Goal: Transaction & Acquisition: Subscribe to service/newsletter

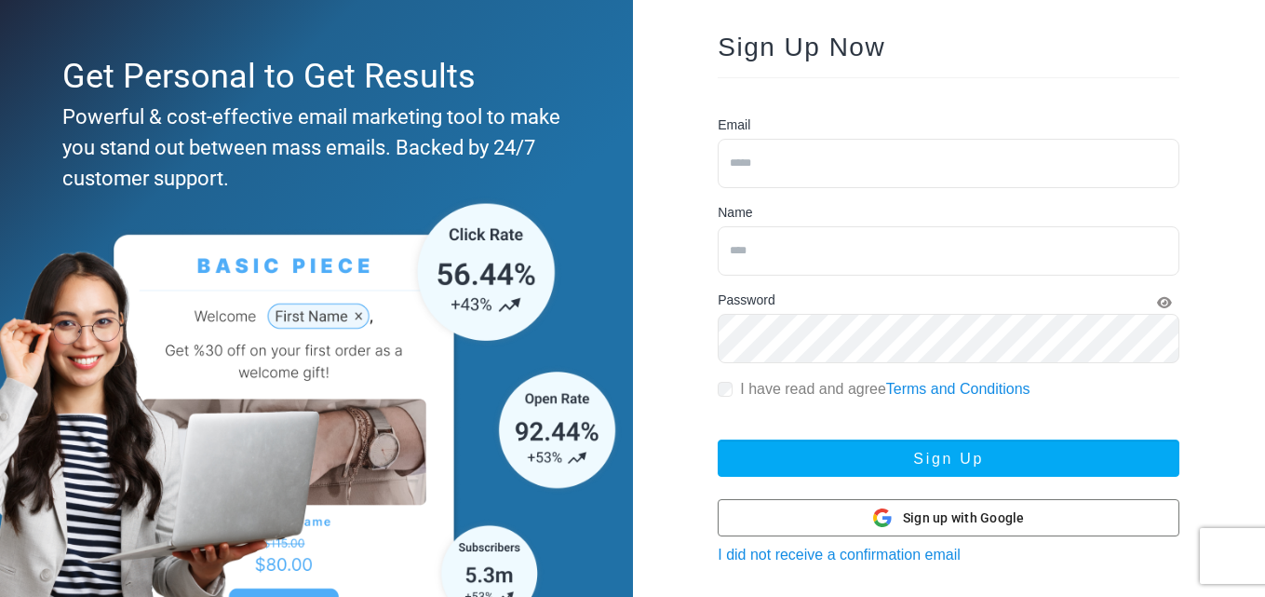
scroll to position [93, 0]
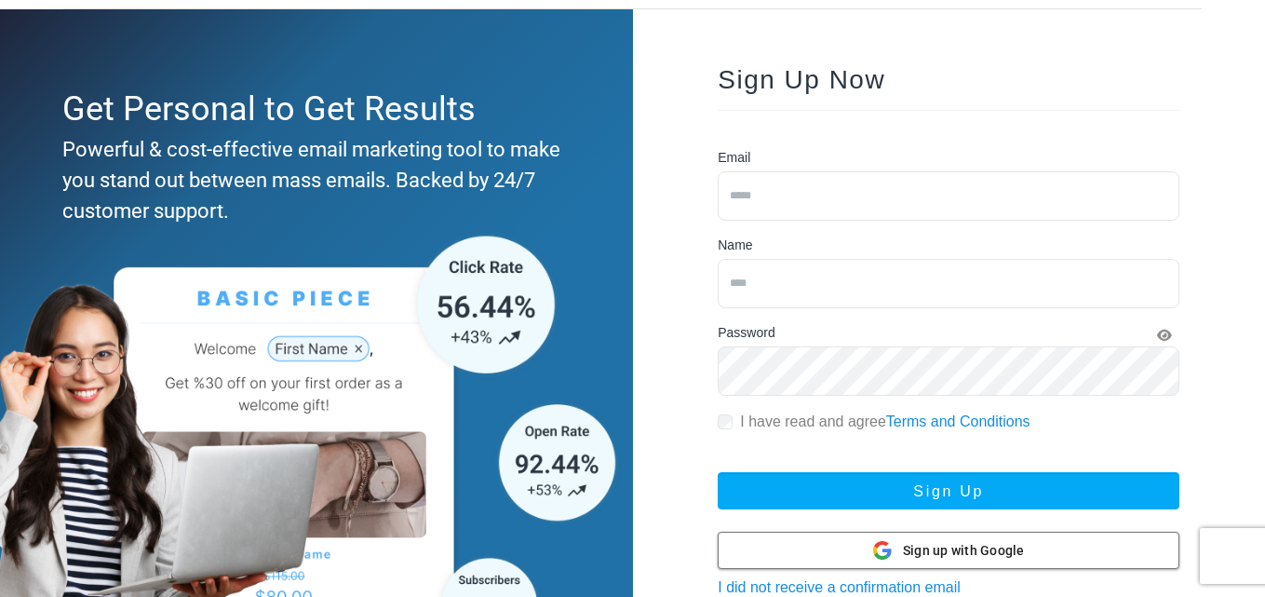
click at [957, 553] on span "Sign up with Google" at bounding box center [964, 551] width 122 height 20
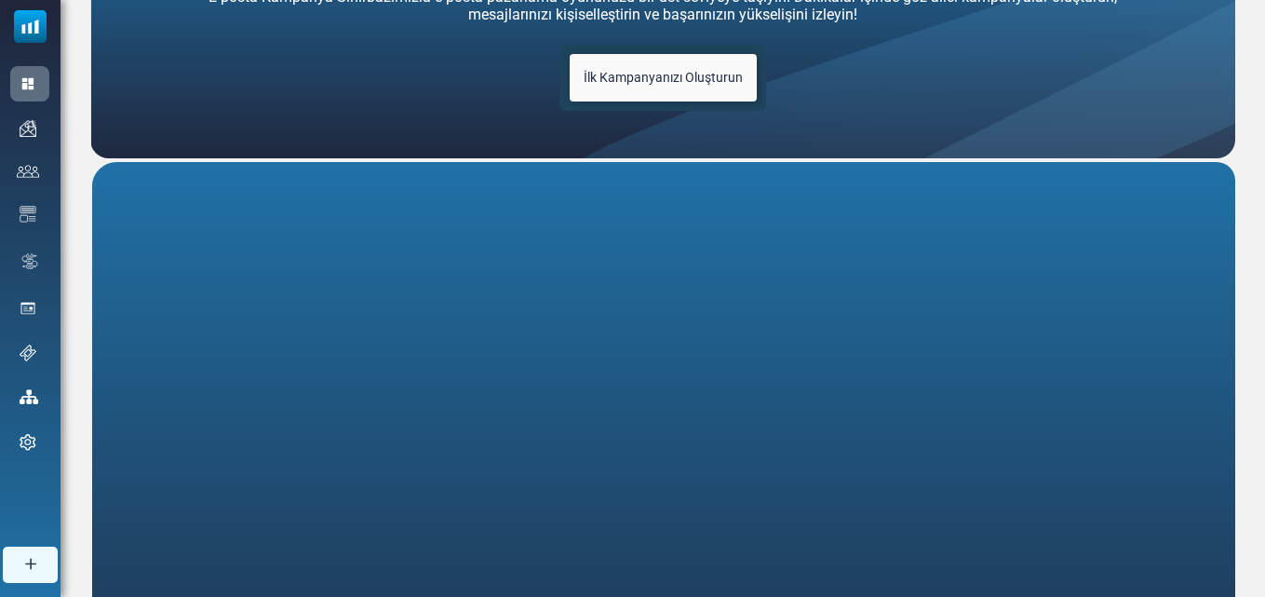
scroll to position [150, 0]
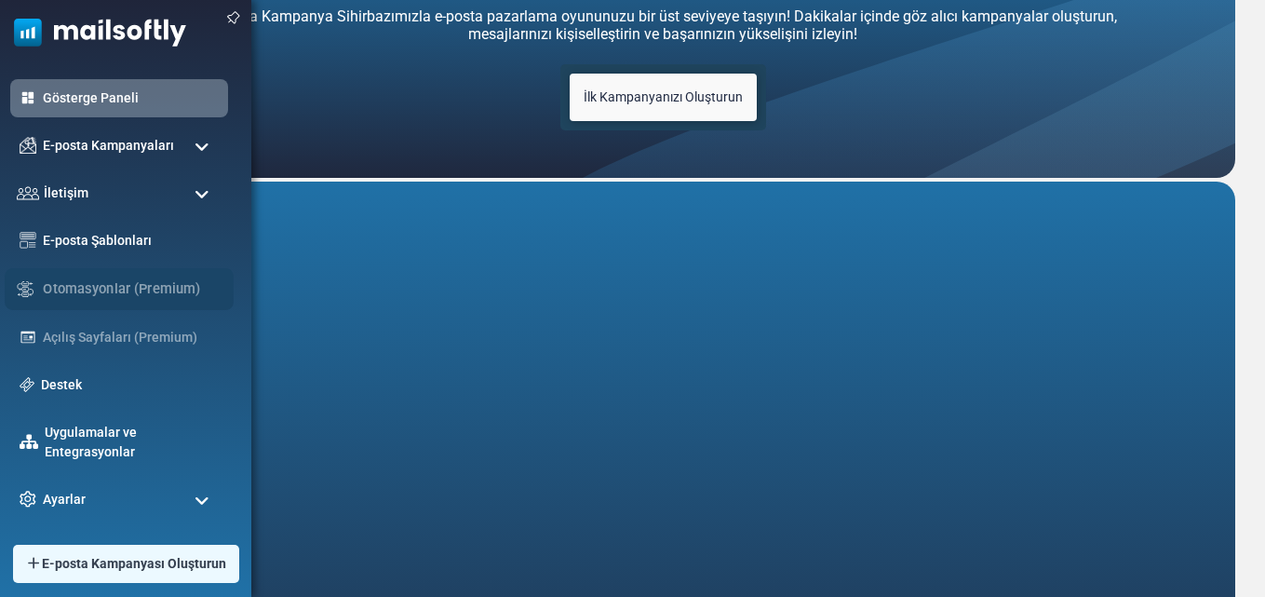
click at [133, 303] on div "Otomasyonlar (Premium)" at bounding box center [119, 289] width 229 height 42
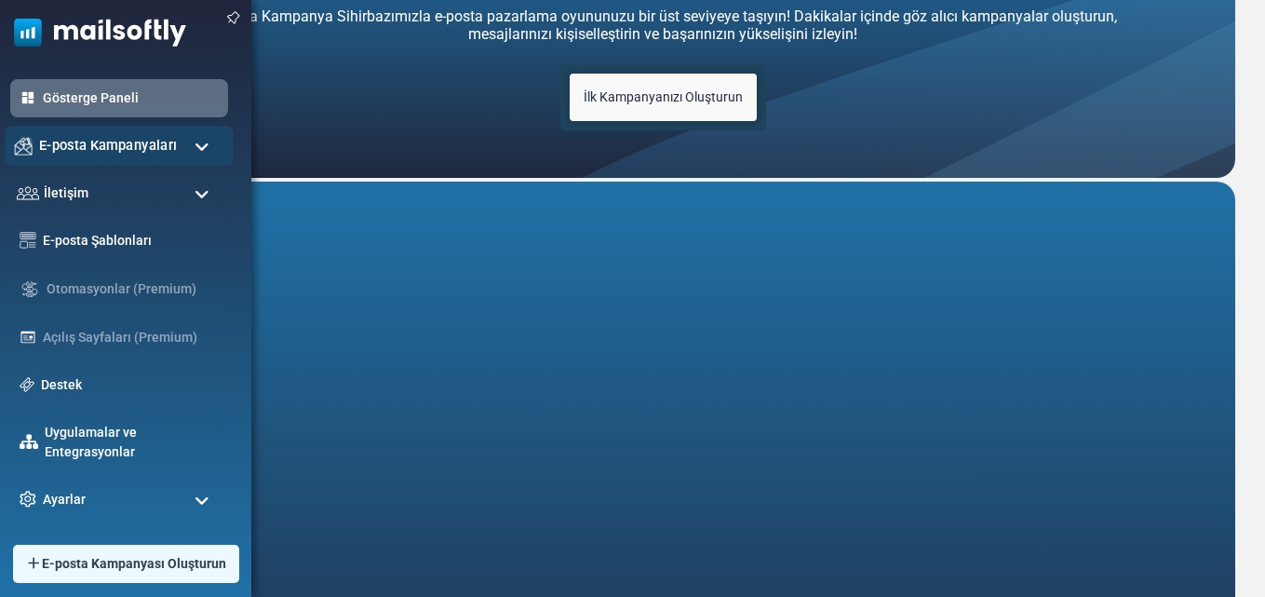
click at [104, 141] on font "E-posta Kampanyaları" at bounding box center [108, 145] width 138 height 16
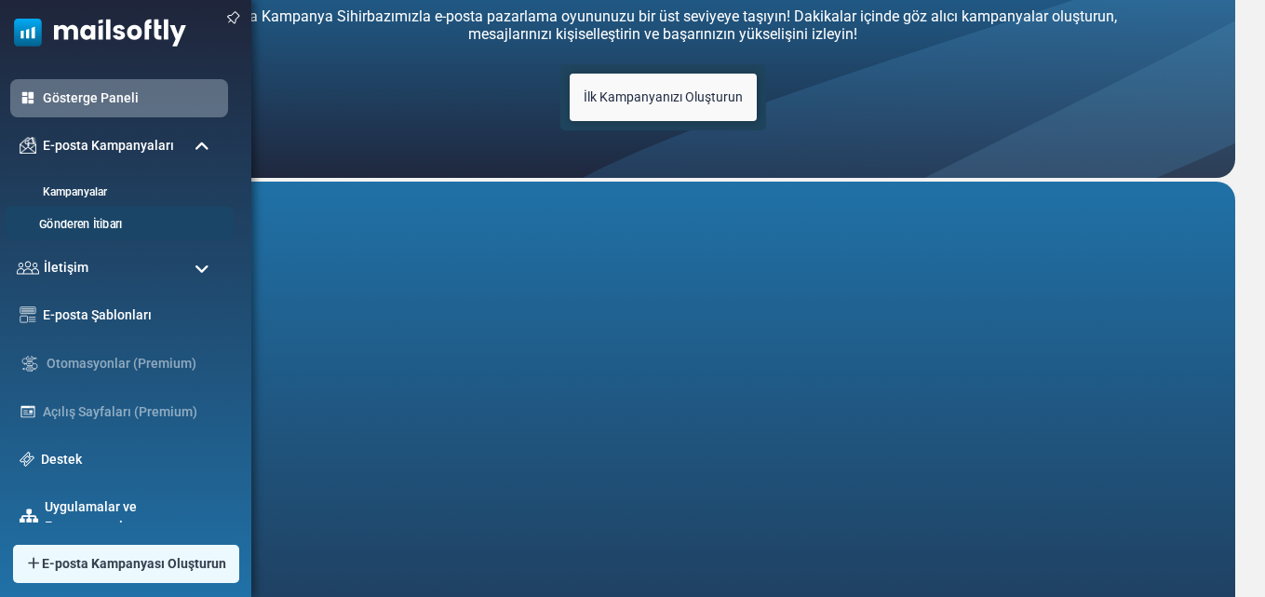
click at [114, 230] on font "Gönderen İtibarı" at bounding box center [80, 225] width 83 height 14
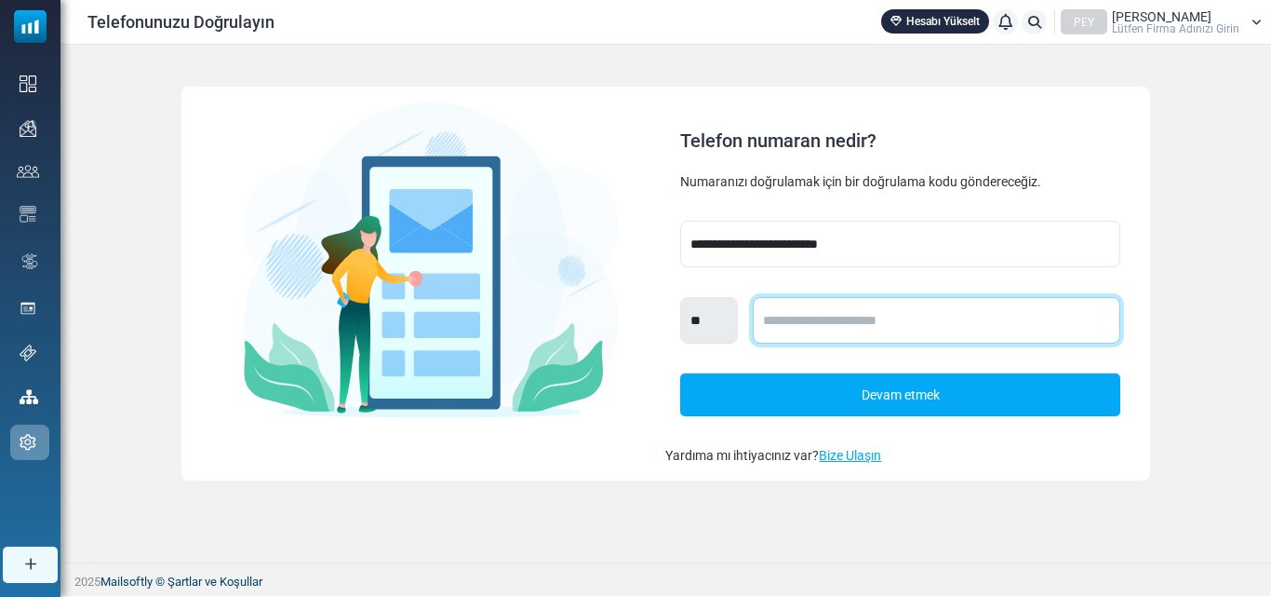
click at [819, 310] on input "text" at bounding box center [936, 320] width 367 height 47
type input "**********"
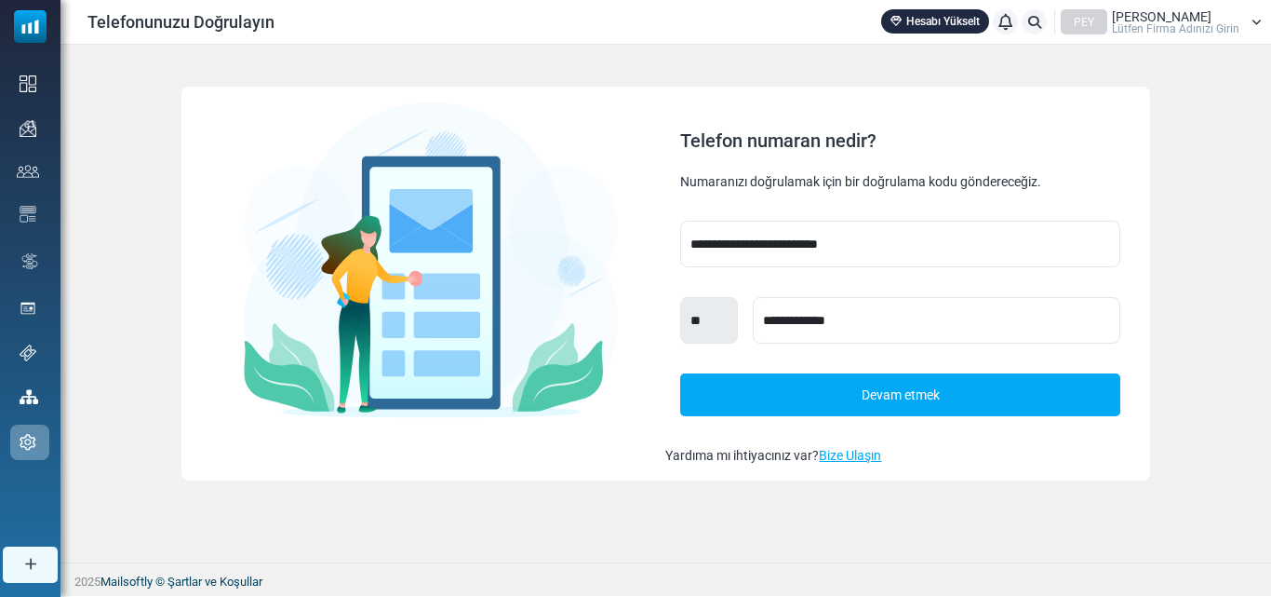
click at [917, 415] on link "Devam etmek" at bounding box center [899, 394] width 439 height 42
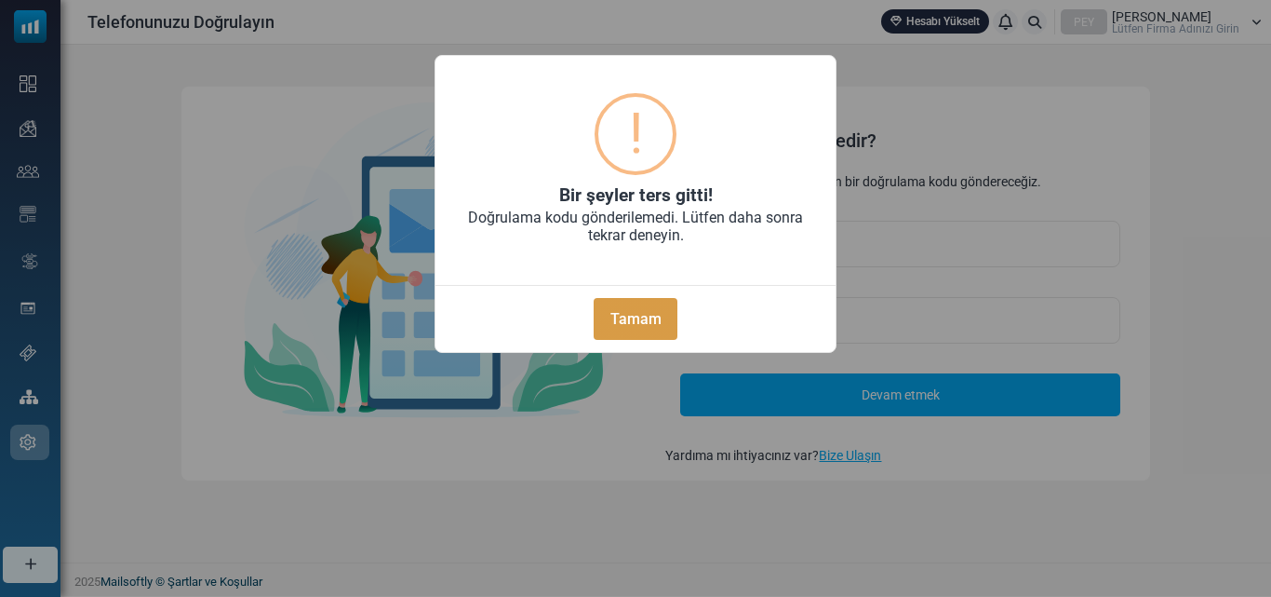
click at [650, 312] on font "Tamam" at bounding box center [636, 319] width 51 height 18
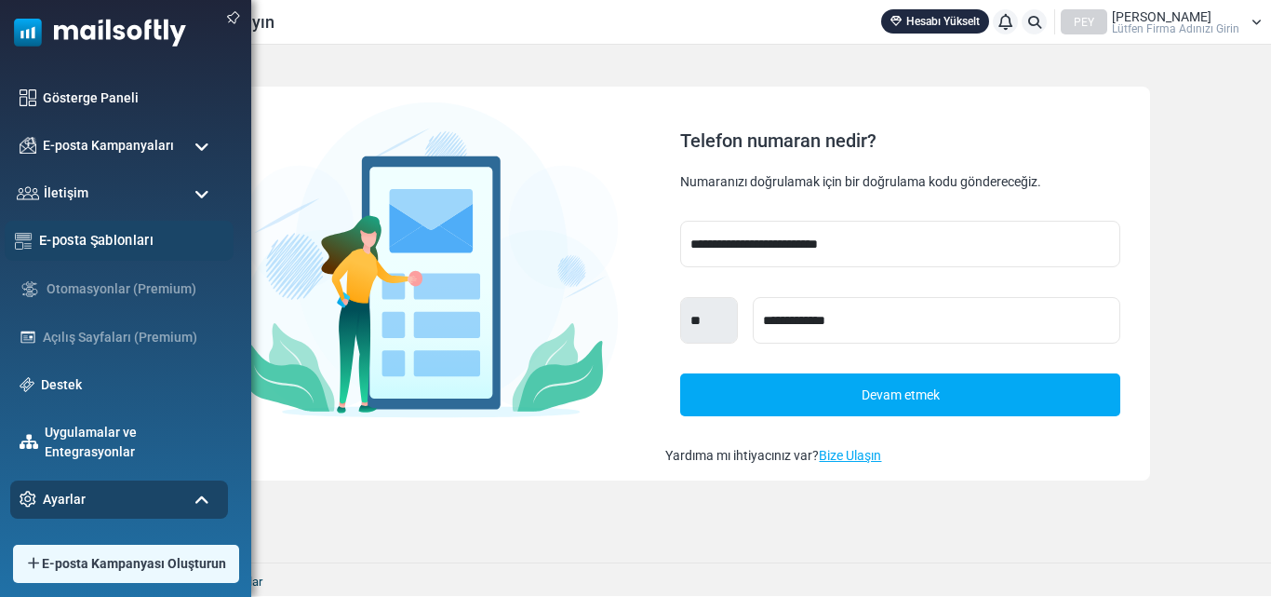
click at [114, 233] on font "E-posta Şablonları" at bounding box center [96, 240] width 114 height 16
click at [157, 501] on div "Ayarlar" at bounding box center [119, 499] width 229 height 40
click at [155, 532] on div "Açık tutun Gösterge Paneli E-posta Kampanyaları Kampanyalar Gönderen İtibarı İl…" at bounding box center [125, 298] width 251 height 597
click at [168, 564] on font "E-posta Kampanyası Oluşturun" at bounding box center [135, 564] width 194 height 16
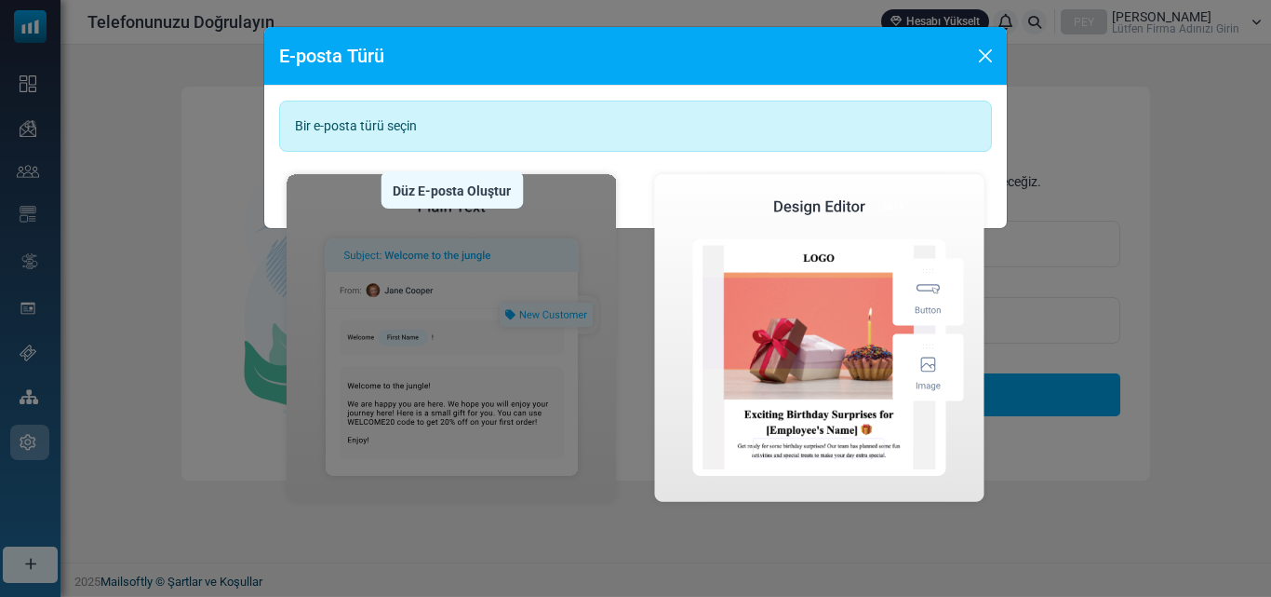
click at [498, 366] on img at bounding box center [451, 338] width 345 height 343
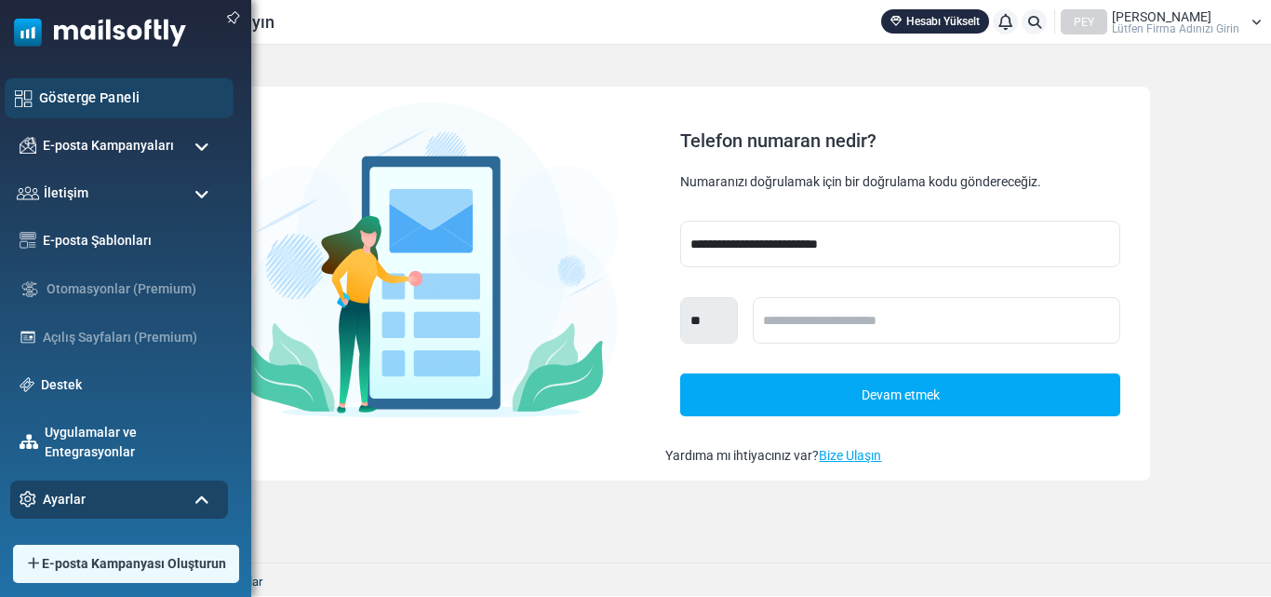
click at [106, 97] on font "Gösterge Paneli" at bounding box center [89, 97] width 101 height 16
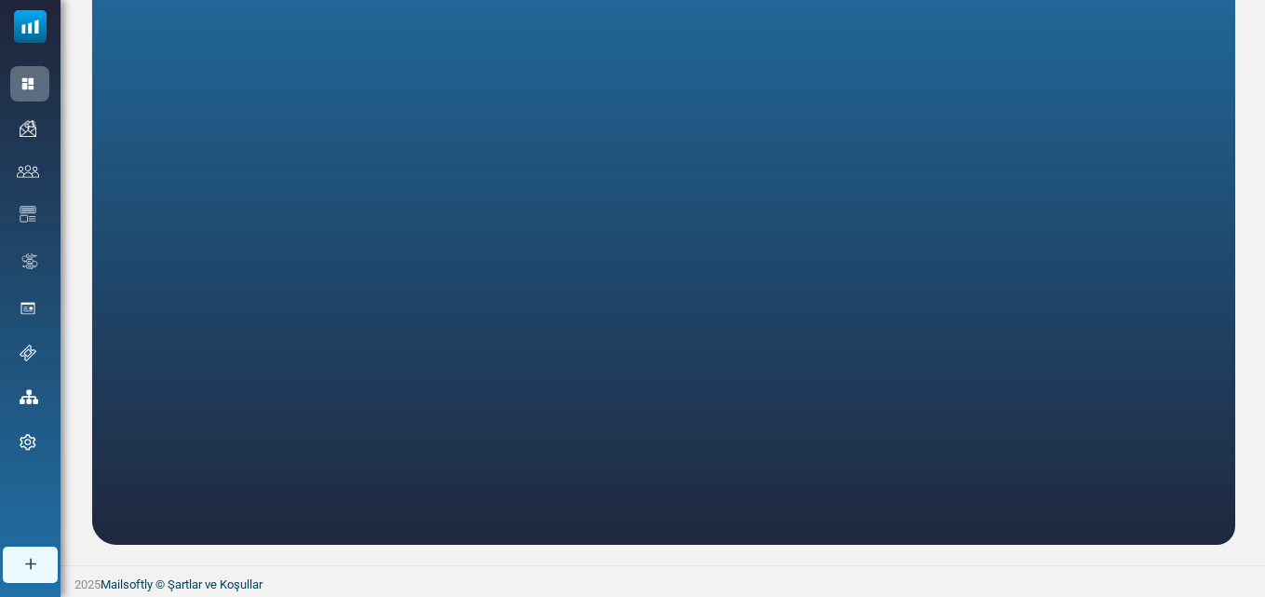
scroll to position [429, 0]
